Goal: Check status: Check status

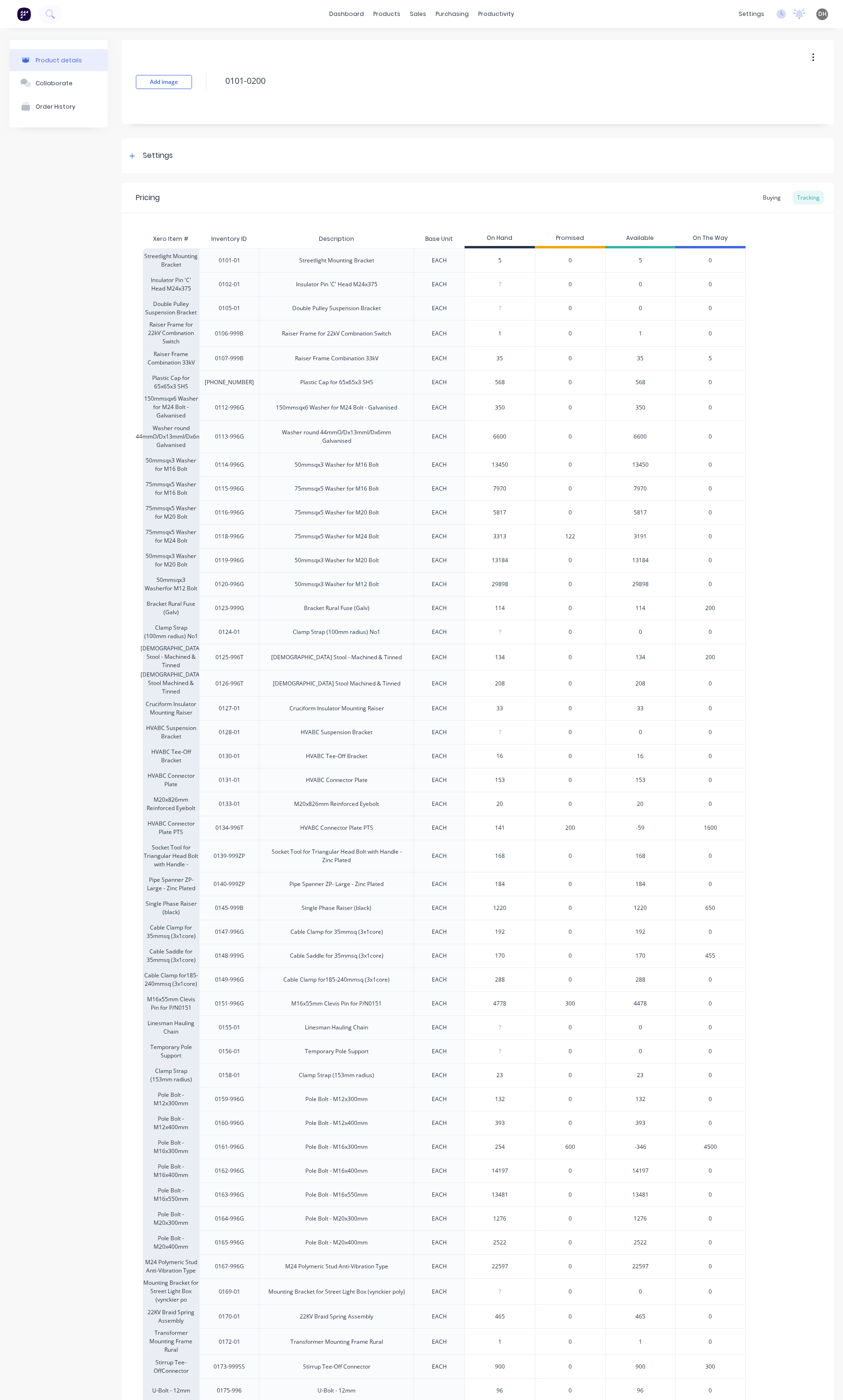
scroll to position [117, 0]
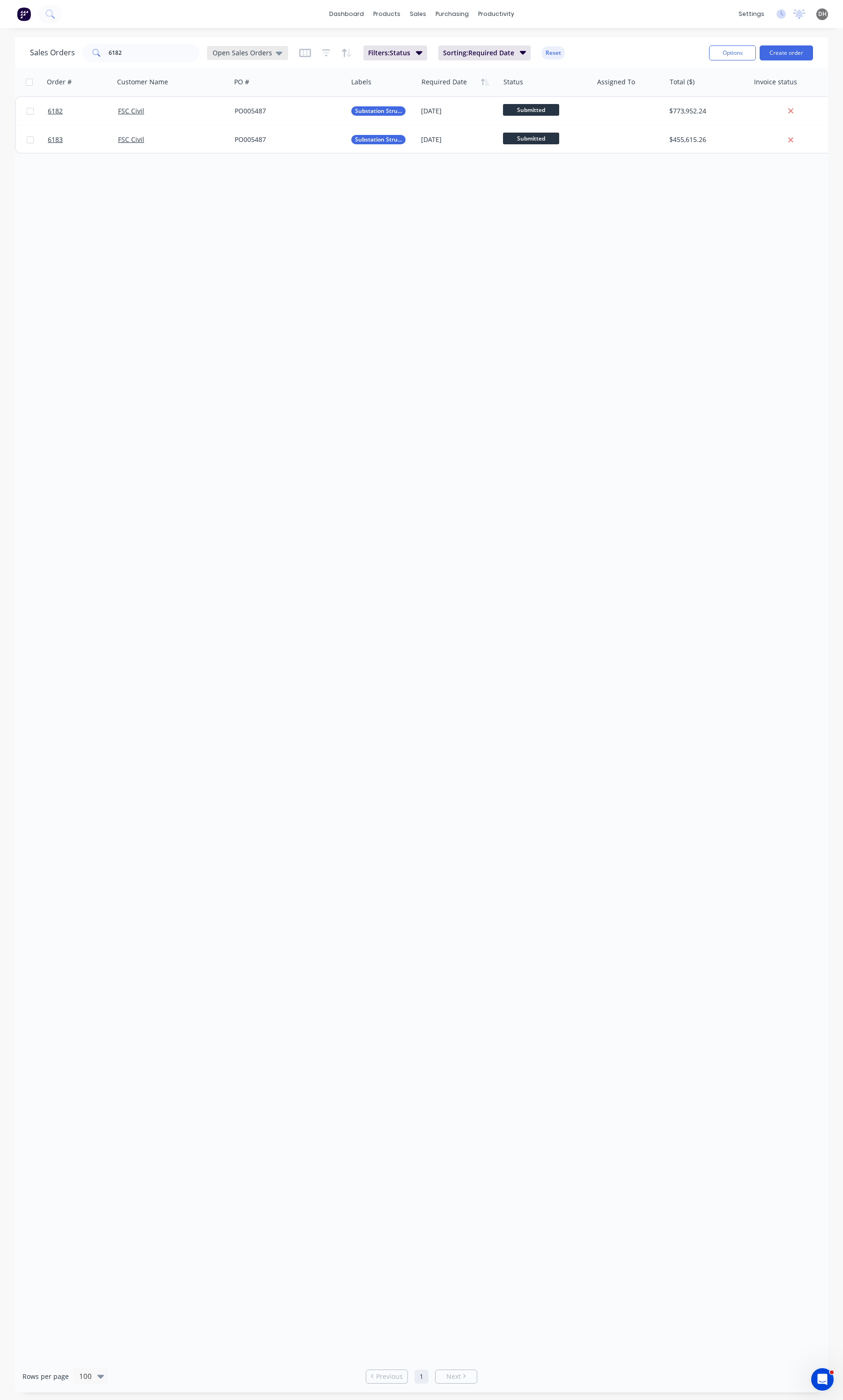
click at [249, 50] on span "Open Sales Orders" at bounding box center [242, 53] width 59 height 10
click at [248, 153] on button "Open Sales Orders (Production Meeting) (Default)" at bounding box center [263, 151] width 107 height 11
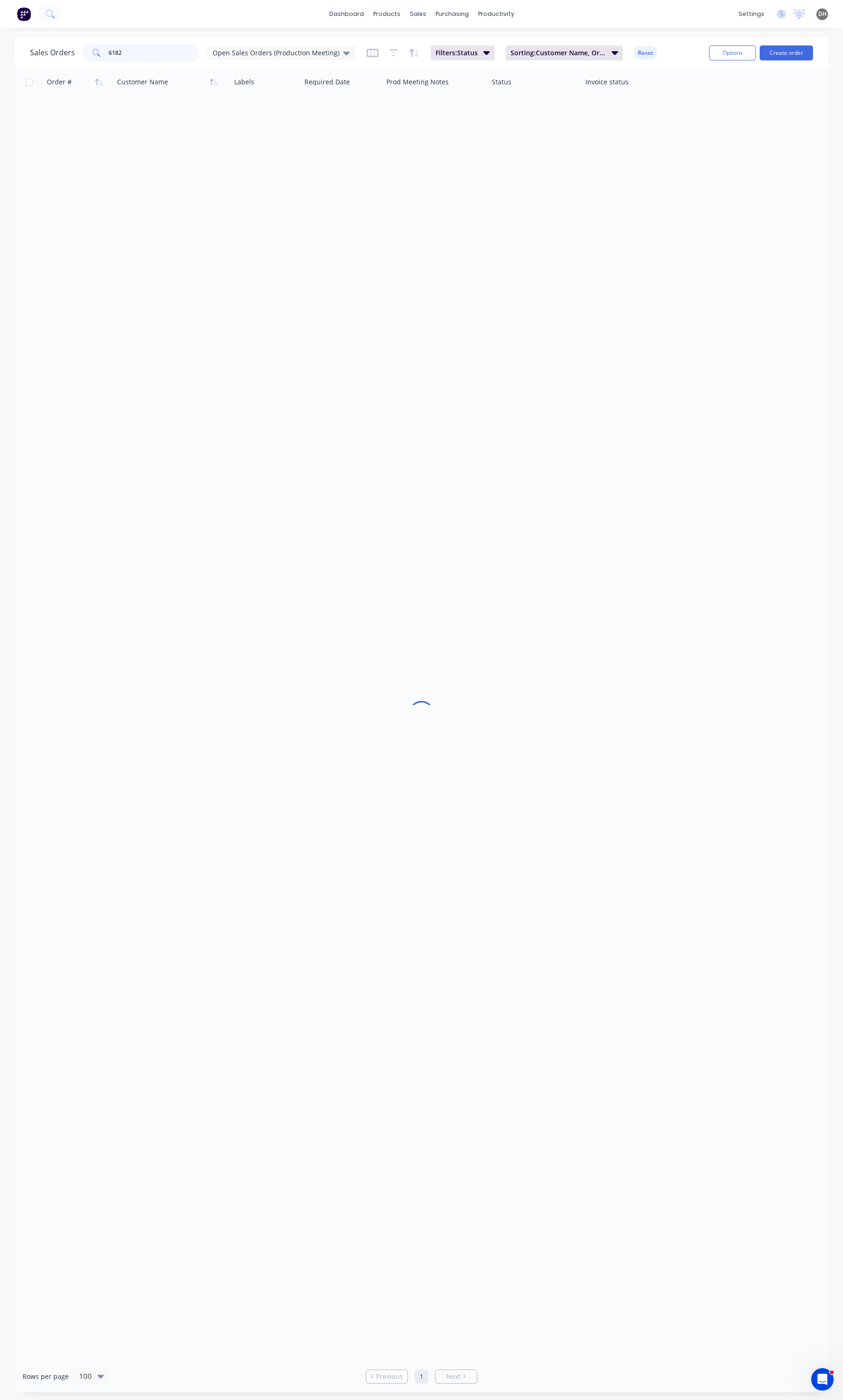
click at [122, 51] on input "6182" at bounding box center [154, 53] width 91 height 18
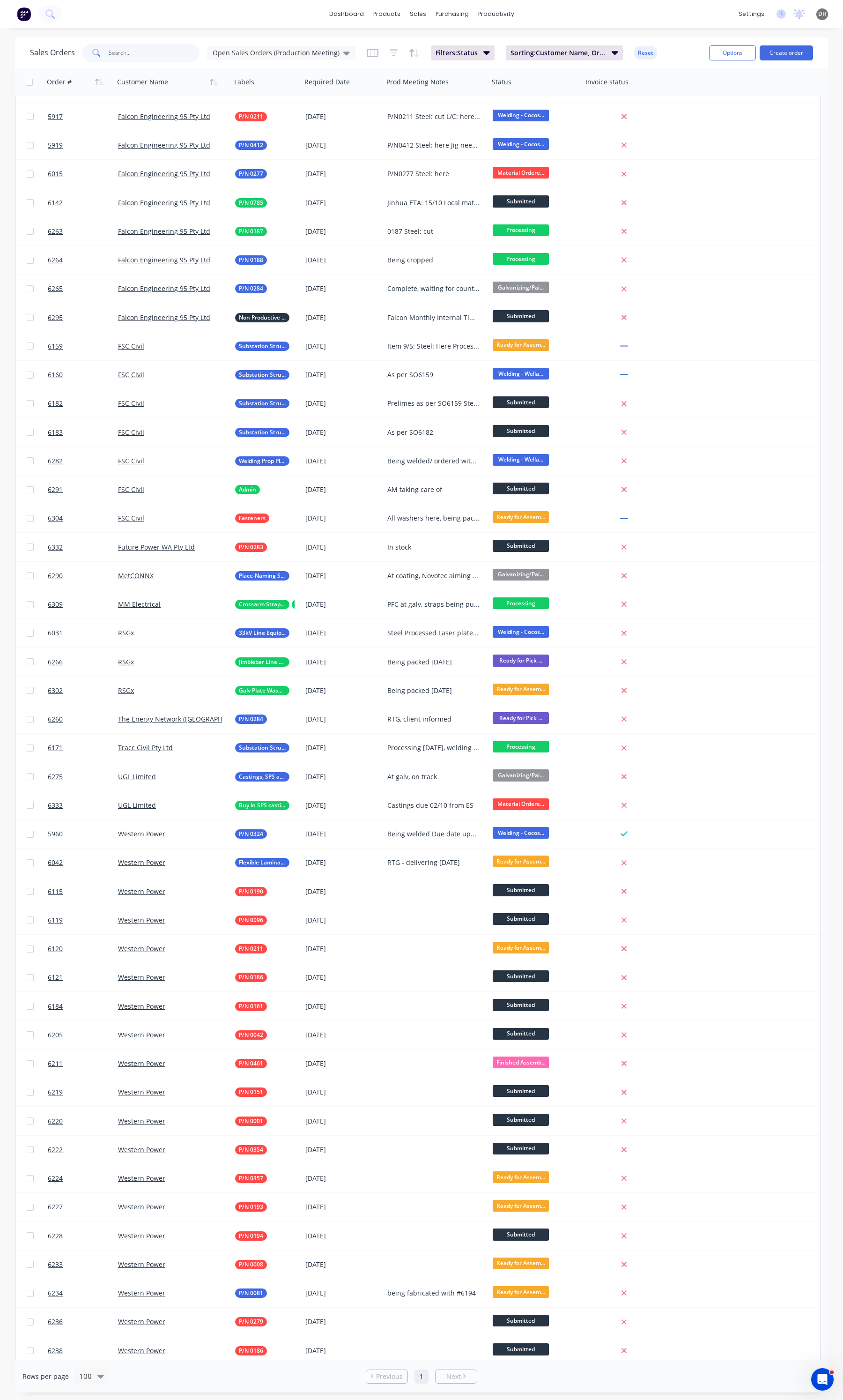
scroll to position [486, 0]
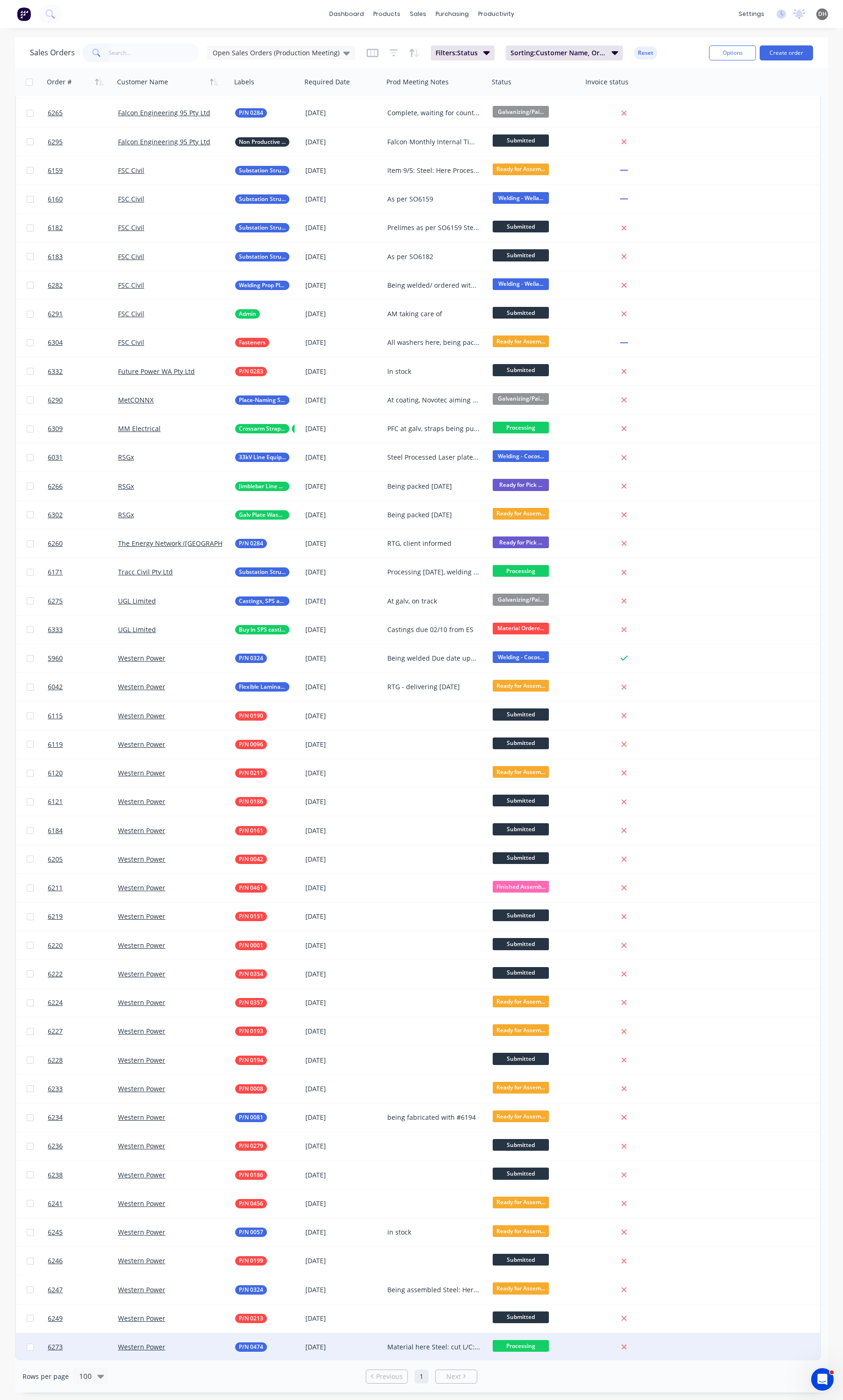
click at [455, 1349] on div "Material here Steel: cut L/C: 19/09" at bounding box center [434, 1347] width 93 height 9
click at [446, 1347] on div "Material here Steel: cut L/C: 19/09" at bounding box center [434, 1347] width 93 height 9
drag, startPoint x: 121, startPoint y: 42, endPoint x: 121, endPoint y: 47, distance: 5.0
click at [121, 42] on div "Sales Orders Open Sales Orders (Production Meeting) Filters: Status Sorting: Cu…" at bounding box center [366, 53] width 671 height 23
click at [121, 47] on input "text" at bounding box center [154, 53] width 91 height 18
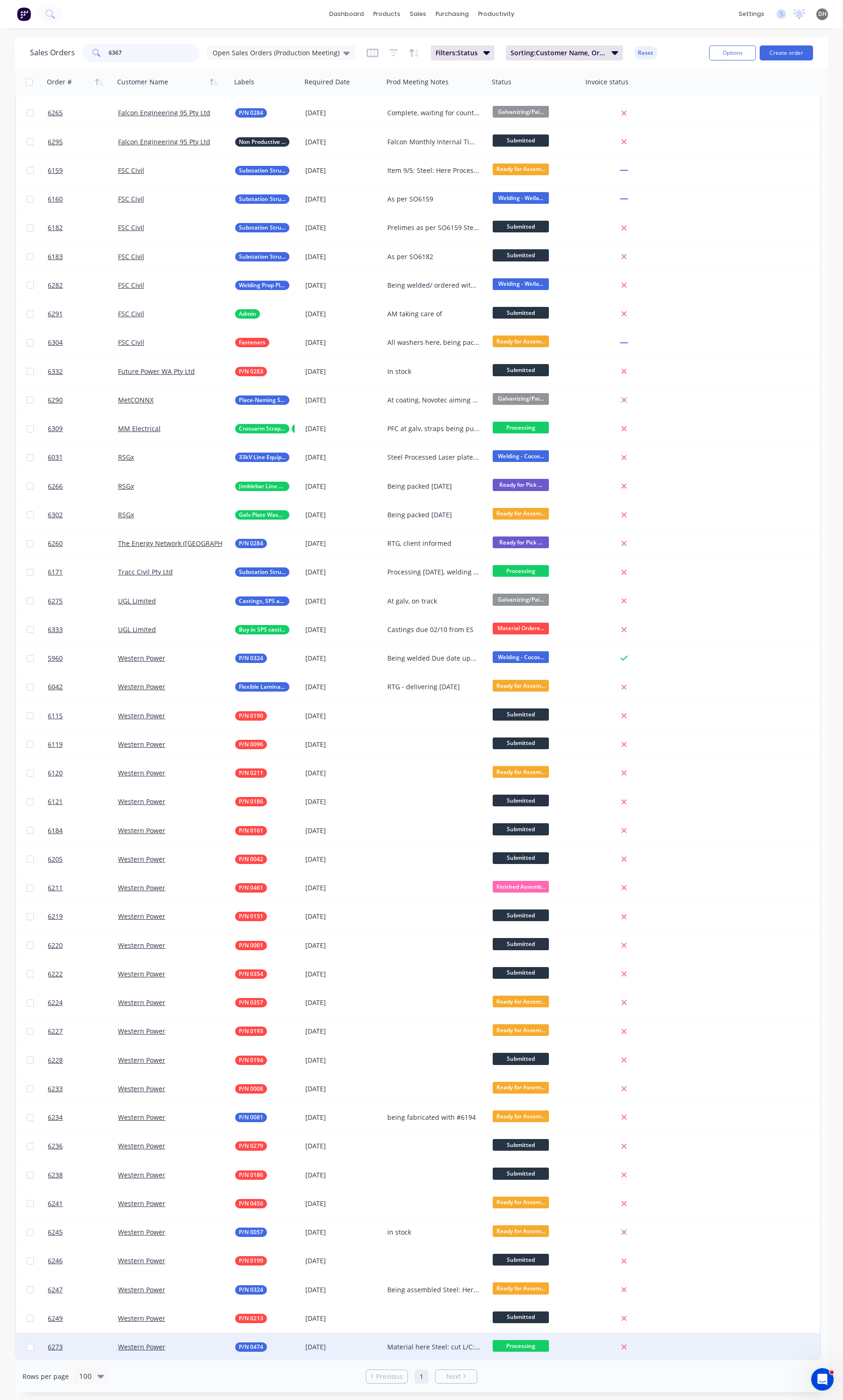
scroll to position [0, 0]
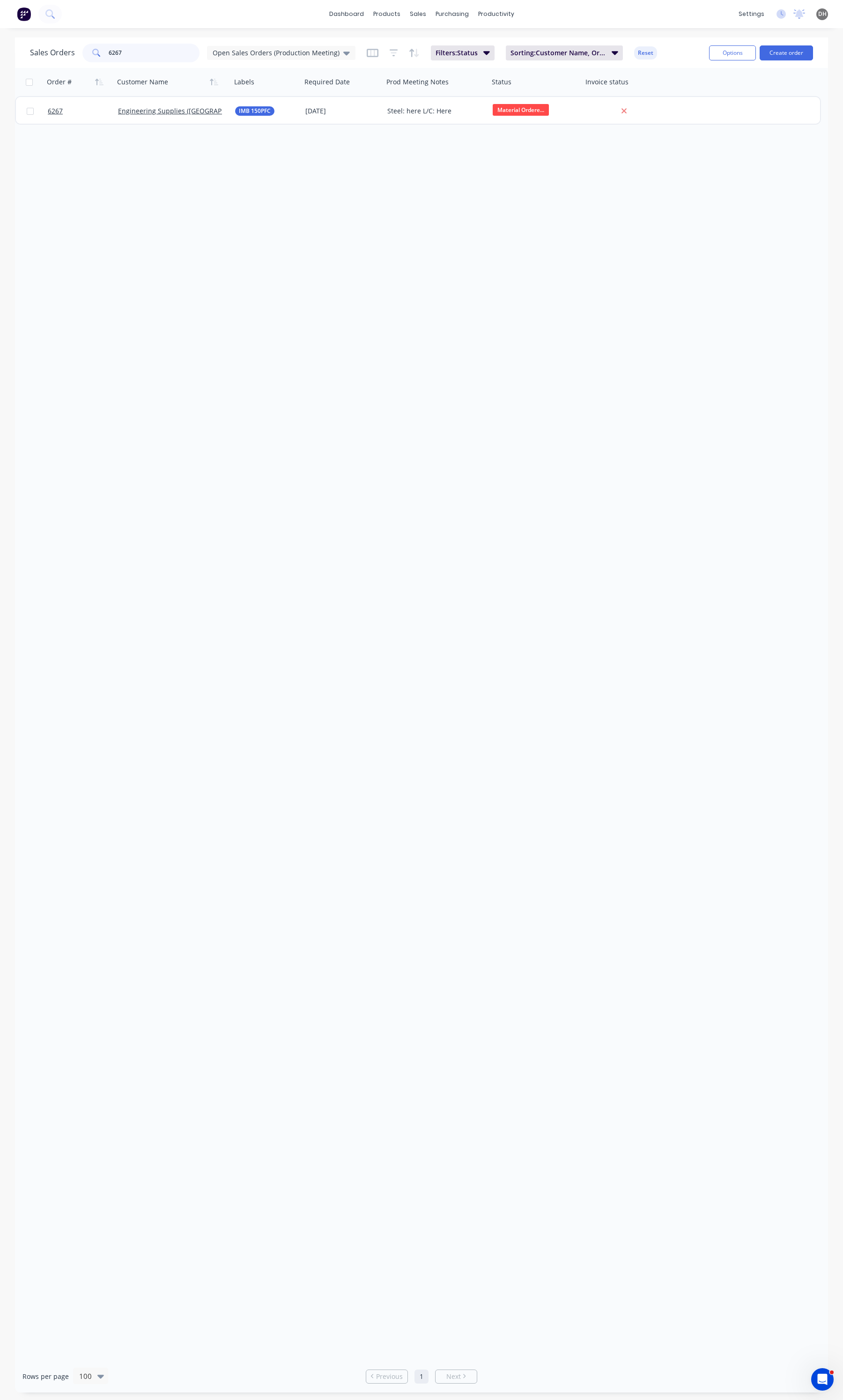
type input "6267"
